Goal: Information Seeking & Learning: Compare options

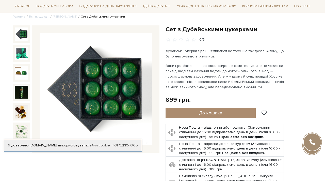
scroll to position [43, 0]
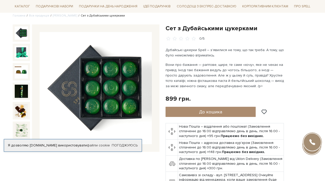
click at [93, 85] on img at bounding box center [96, 88] width 112 height 112
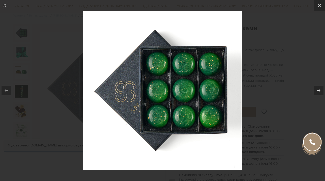
click at [274, 92] on div at bounding box center [162, 90] width 325 height 181
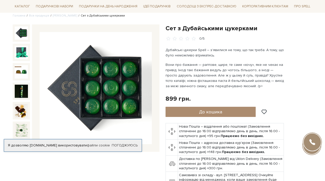
click at [291, 110] on div "Сет з Дубайськими цукерками 0/5" at bounding box center [239, 108] width 147 height 168
click at [202, 77] on p "Вони про бажання — раптове, щире, те саме «хочу», яке не чекає на привід. Іноді…" at bounding box center [225, 75] width 119 height 27
click at [310, 14] on ul "Головна Вся продукція Сети цукерок Сет з Дубайськими цукерками" at bounding box center [163, 15] width 300 height 5
drag, startPoint x: 165, startPoint y: 26, endPoint x: 210, endPoint y: 22, distance: 45.7
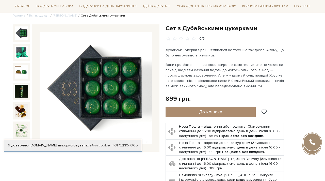
click at [314, 33] on div "Сет з Дубайськими цукерками 0/5" at bounding box center [239, 111] width 153 height 174
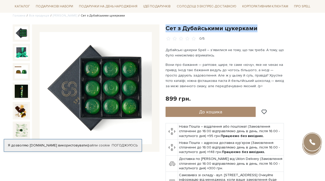
drag, startPoint x: 319, startPoint y: 27, endPoint x: 289, endPoint y: 21, distance: 30.5
drag, startPoint x: 166, startPoint y: 27, endPoint x: 255, endPoint y: 27, distance: 89.1
click at [255, 27] on h1 "Сет з Дубайськими цукерками" at bounding box center [239, 28] width 147 height 8
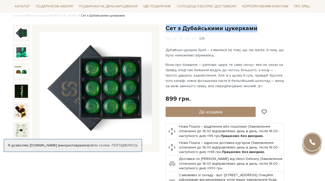
copy h1 "Сет з Дубайськими цукерками"
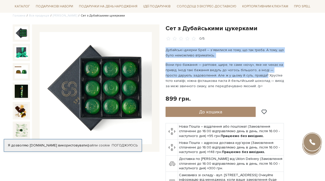
drag, startPoint x: 166, startPoint y: 48, endPoint x: 250, endPoint y: 75, distance: 87.6
click at [250, 75] on div "Дубайські цукерки Spell – з’явилися не тому, що так треба. А тому, що було немо…" at bounding box center [225, 67] width 119 height 41
click at [241, 73] on p "Вони про бажання — раптове, щире, те саме «хочу», яке не чекає на привід. Іноді…" at bounding box center [225, 75] width 119 height 27
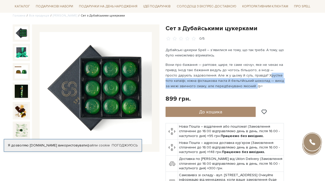
drag, startPoint x: 253, startPoint y: 75, endPoint x: 247, endPoint y: 88, distance: 14.4
click at [247, 88] on p "Вони про бажання — раптове, щире, те саме «хочу», яке не чекає на привід. Іноді…" at bounding box center [225, 75] width 119 height 27
copy p "Хрустке тісто катаїфі, ніжна фісташкова паста й бельгійський шоколад — вихід за…"
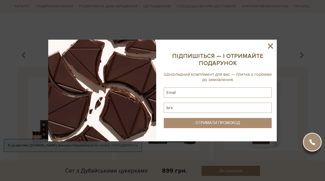
scroll to position [505, 0]
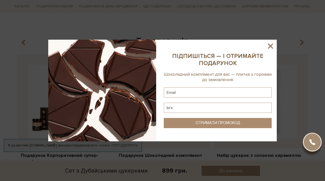
click at [270, 47] on icon at bounding box center [270, 46] width 9 height 9
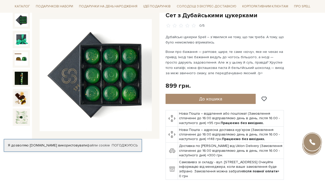
scroll to position [42, 0]
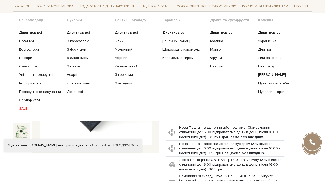
click at [38, 21] on span "Всі солодощі" at bounding box center [43, 20] width 48 height 5
click at [26, 33] on b "Дивитись всі" at bounding box center [30, 32] width 23 height 4
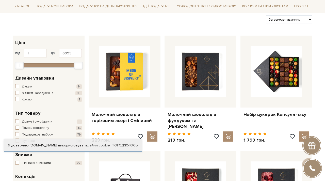
scroll to position [60, 0]
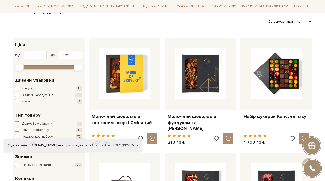
click at [74, 49] on div "1 - 7,0 тис. грн. Ціна від 1 до 6999 1 2 тис. 4 тис. 5 тис. 7 тис. Виберіть філ…" at bounding box center [48, 55] width 67 height 28
click at [74, 53] on input "6999" at bounding box center [70, 55] width 23 height 9
type input "6"
type input "1100"
click at [42, 55] on input "1" at bounding box center [35, 55] width 23 height 9
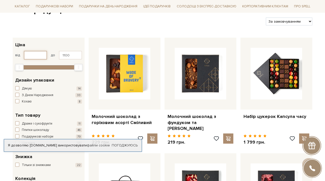
type input "1"
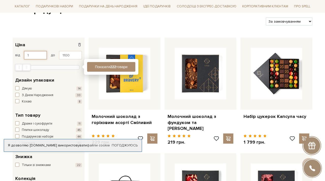
click at [29, 56] on input "1" at bounding box center [35, 55] width 23 height 9
type input "600"
click at [93, 66] on button "Показати 222 товари" at bounding box center [111, 67] width 48 height 10
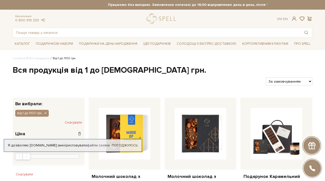
scroll to position [53, 0]
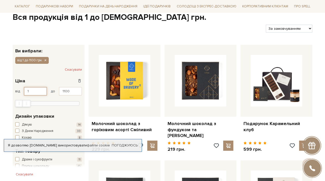
click at [38, 94] on input "1" at bounding box center [35, 91] width 23 height 9
type input "600"
click at [87, 89] on div "Молочний шоколад з горіховим асорті Сміливий 229 грн." at bounding box center [125, 100] width 76 height 111
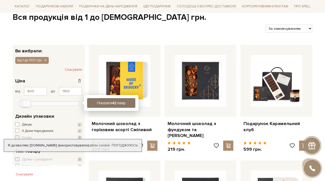
click at [96, 100] on button "Показати 41 товар" at bounding box center [111, 103] width 48 height 10
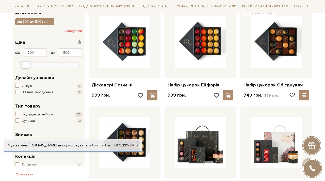
scroll to position [92, 0]
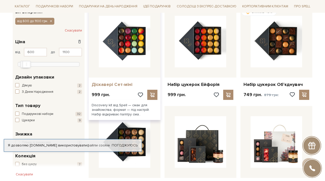
click at [118, 85] on link "Діскавері Сет-міні" at bounding box center [125, 85] width 66 height 6
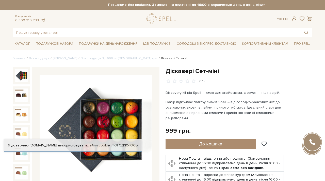
click at [99, 118] on img at bounding box center [96, 131] width 112 height 112
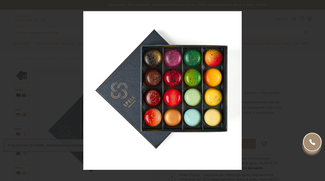
click at [250, 19] on div at bounding box center [162, 90] width 325 height 181
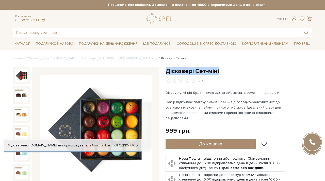
drag, startPoint x: 166, startPoint y: 70, endPoint x: 218, endPoint y: 69, distance: 51.8
click at [218, 69] on h1 "Діскавері Сет-міні" at bounding box center [239, 71] width 147 height 8
copy h1 "Діскавері Сет-міні"
drag, startPoint x: 166, startPoint y: 92, endPoint x: 265, endPoint y: 117, distance: 102.6
click at [265, 117] on div "Discovery kit від Spell — смак для знайомства, формат — під настрій. Набір відк…" at bounding box center [225, 105] width 119 height 31
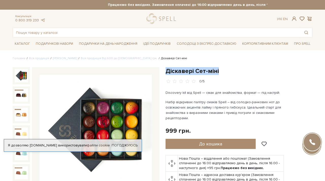
copy div "Discovery kit від Spell — смак для знайомства, формат — під настрій. Набір відк…"
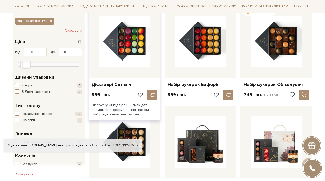
scroll to position [92, 0]
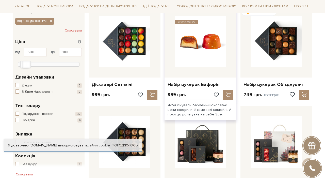
click at [202, 45] on img at bounding box center [201, 42] width 52 height 52
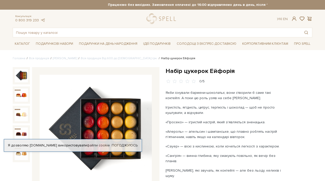
click at [117, 114] on img at bounding box center [96, 131] width 112 height 112
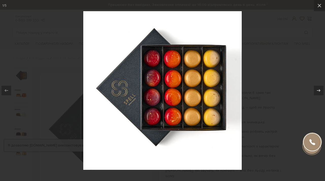
click at [266, 92] on div at bounding box center [162, 90] width 325 height 181
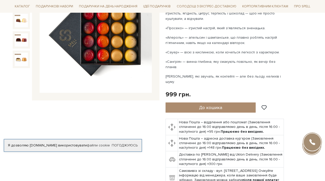
scroll to position [86, 0]
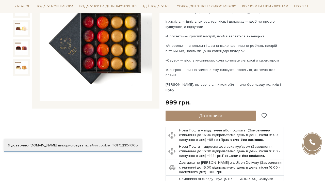
click at [182, 72] on p "«Сангрія» — винна глибина, яку смакують повільно, як вечір без планів." at bounding box center [225, 72] width 119 height 11
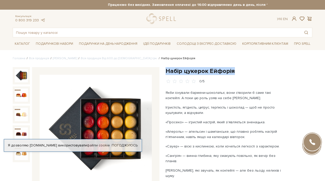
drag, startPoint x: 165, startPoint y: 71, endPoint x: 237, endPoint y: 70, distance: 72.9
click at [237, 70] on div "Набір цукерок Ейфорія 0/5 999 грн." at bounding box center [239, 177] width 153 height 221
copy h1 "Набір цукерок Ейфорія"
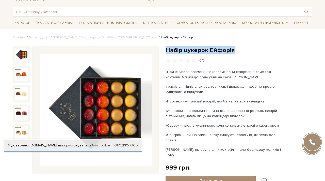
scroll to position [25, 0]
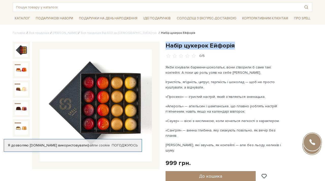
drag, startPoint x: 166, startPoint y: 66, endPoint x: 229, endPoint y: 87, distance: 66.2
click at [229, 87] on div "Якби існували бармени-шоколатьє, вони створили б саме такі коктейлі. А поки цю …" at bounding box center [225, 108] width 119 height 88
copy div "Якби існували бармени-шоколатьє, вони створили б саме такі коктейлі. А поки цю …"
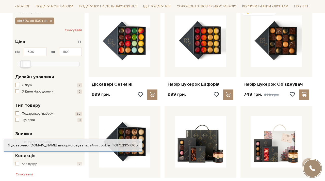
scroll to position [100, 0]
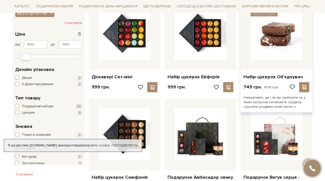
click at [281, 55] on img at bounding box center [277, 34] width 52 height 52
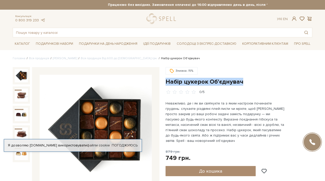
drag, startPoint x: 166, startPoint y: 82, endPoint x: 241, endPoint y: 79, distance: 75.5
click at [241, 79] on h1 "Набір цукерок Об'єднувач" at bounding box center [239, 82] width 147 height 8
copy h1 "Набір цукерок Об'єднувач"
click at [113, 94] on img at bounding box center [96, 131] width 112 height 112
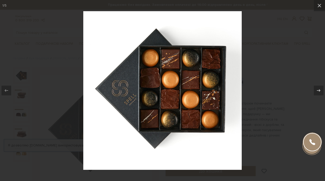
click at [254, 56] on div at bounding box center [162, 90] width 325 height 181
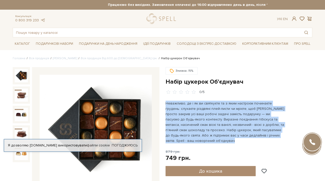
drag, startPoint x: 167, startPoint y: 103, endPoint x: 222, endPoint y: 144, distance: 68.7
click at [222, 144] on div "Знижка -15% Набір цукерок Об'єднувач 0/5 879 грн." at bounding box center [239, 166] width 147 height 199
copy div "Неважливо, де і як ви святкуєте та з яким настроєм починаєте грудень: слухаєте …"
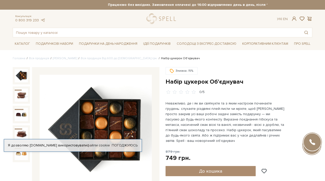
click at [160, 104] on div "Набір цукерок Об'єднувач Знижка -15% 0/5" at bounding box center [86, 169] width 153 height 205
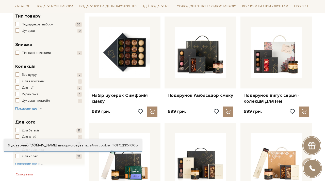
scroll to position [186, 0]
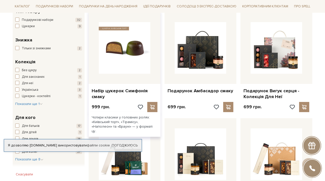
click at [121, 60] on img at bounding box center [125, 48] width 52 height 52
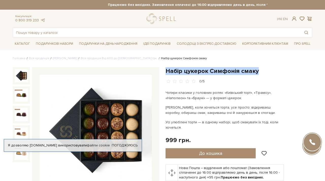
drag, startPoint x: 165, startPoint y: 72, endPoint x: 257, endPoint y: 72, distance: 92.2
click at [257, 72] on div "Набір цукерок Симфонія смаку" at bounding box center [239, 153] width 153 height 173
copy h1 "Набір цукерок Симфонія смаку"
click at [114, 118] on img at bounding box center [96, 131] width 112 height 112
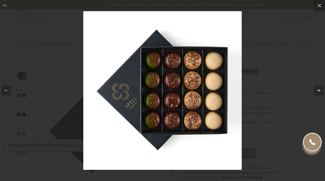
click at [259, 125] on div at bounding box center [162, 90] width 325 height 181
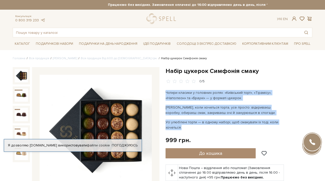
drag, startPoint x: 166, startPoint y: 91, endPoint x: 223, endPoint y: 127, distance: 67.4
click at [223, 127] on div "Чотири класики у головних ролях: «Київський торт», «Тірамісу», «Наполеон» та «Б…" at bounding box center [225, 110] width 119 height 40
copy div "Чотири класики у головних ролях: «Київський торт», «Тірамісу», «Наполеон» та «Б…"
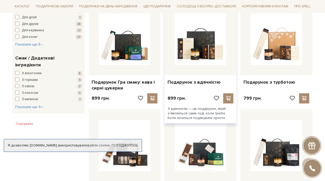
scroll to position [300, 0]
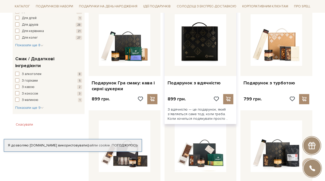
click at [178, 46] on img at bounding box center [201, 40] width 52 height 52
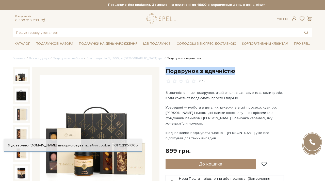
drag, startPoint x: 165, startPoint y: 71, endPoint x: 235, endPoint y: 71, distance: 70.3
click at [235, 71] on div "Подарунок з вдячністю 0/5 899 грн." at bounding box center [239, 159] width 153 height 184
copy h1 "Подарунок з вдячністю"
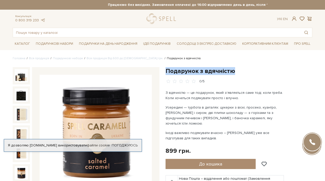
click at [90, 121] on img at bounding box center [96, 131] width 112 height 112
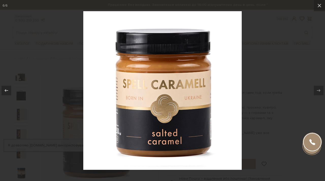
click at [73, 120] on div at bounding box center [162, 90] width 325 height 181
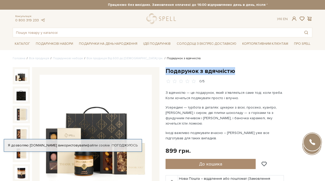
click at [80, 100] on img at bounding box center [96, 131] width 112 height 112
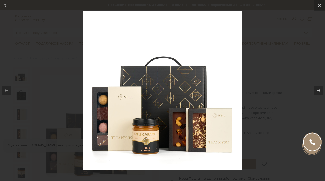
click at [250, 33] on div at bounding box center [162, 90] width 325 height 181
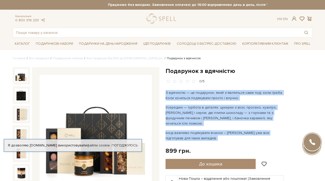
drag, startPoint x: 165, startPoint y: 92, endPoint x: 205, endPoint y: 141, distance: 63.0
click at [205, 141] on div "Подарунок з вдячністю 0/5 899 грн." at bounding box center [239, 159] width 153 height 184
copy div "З вдячністю — це подарунок, який зʼявляється саме тоді, коли треба. Коли хочеть…"
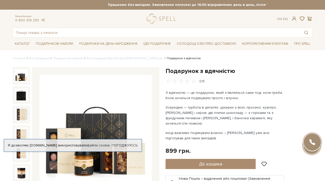
click at [158, 82] on div at bounding box center [95, 130] width 127 height 127
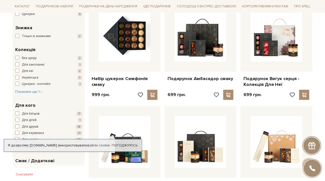
scroll to position [197, 0]
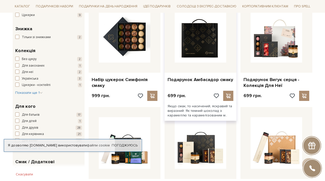
click at [203, 55] on img at bounding box center [201, 37] width 52 height 52
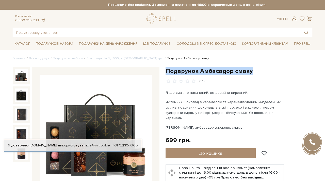
drag, startPoint x: 166, startPoint y: 70, endPoint x: 251, endPoint y: 68, distance: 85.3
click at [251, 68] on h1 "Подарунок Амбасадор смаку" at bounding box center [239, 71] width 147 height 8
copy h1 "Подарунок Амбасадор смаку"
click at [128, 116] on img at bounding box center [96, 131] width 112 height 112
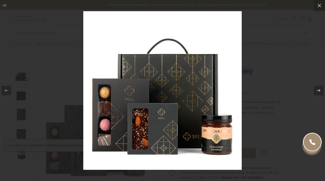
click at [264, 51] on div at bounding box center [162, 90] width 325 height 181
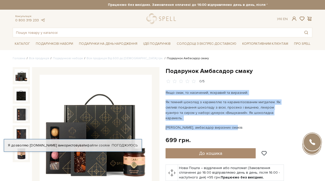
drag, startPoint x: 165, startPoint y: 92, endPoint x: 243, endPoint y: 122, distance: 83.3
click at [243, 122] on div "Якщо смак, то насичений, яскравий та виразний. Як темний шоколад з карамеллю та…" at bounding box center [225, 110] width 119 height 40
copy div "Якщо смак, то насичений, яскравий та виразний. Як темний шоколад з карамеллю та…"
